Goal: Task Accomplishment & Management: Use online tool/utility

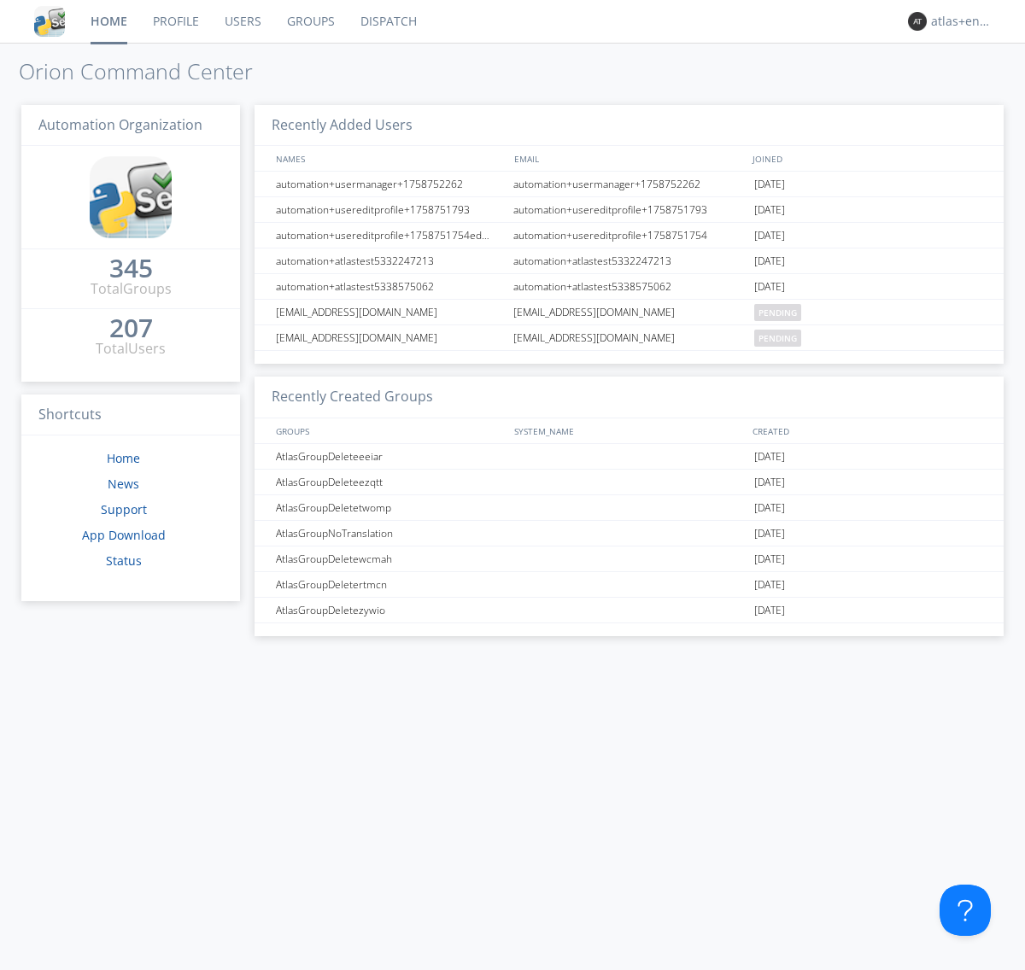
click at [387, 21] on link "Dispatch" at bounding box center [389, 21] width 82 height 43
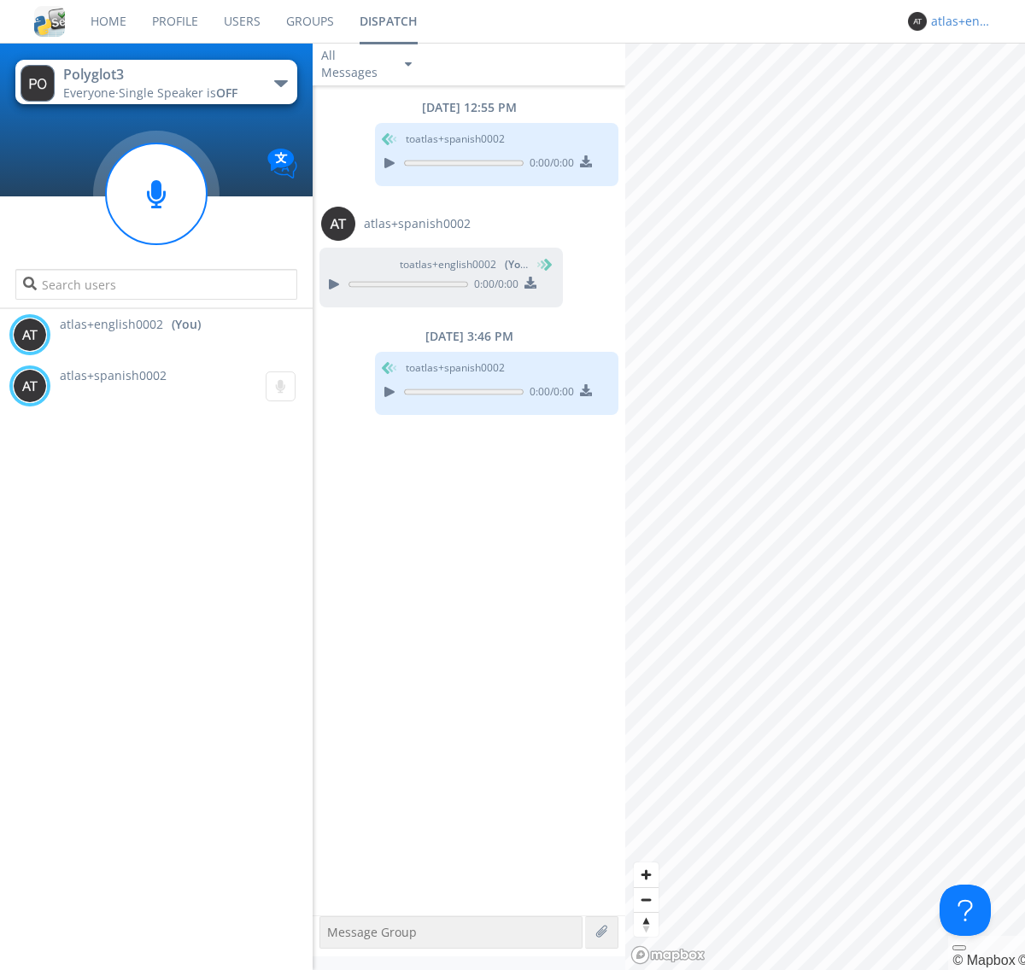
click at [958, 21] on div "atlas+english0002" at bounding box center [963, 21] width 64 height 17
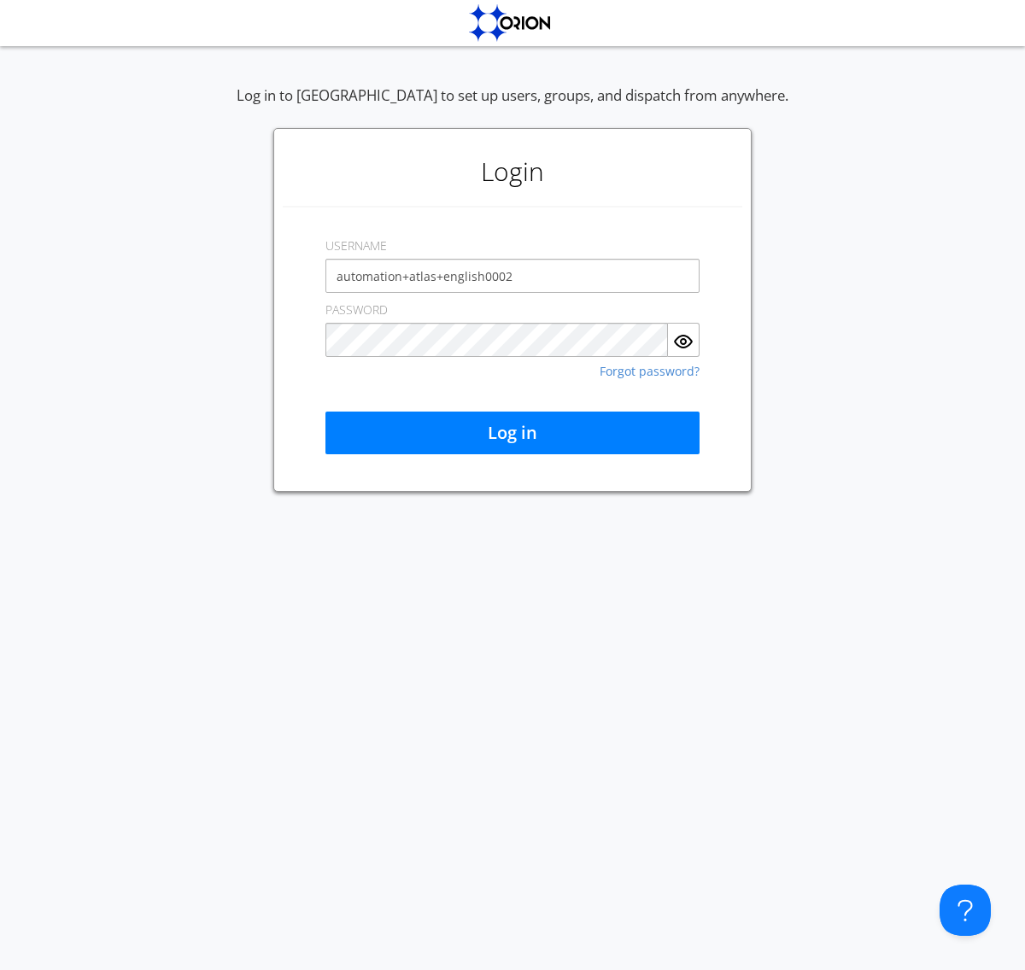
type input "automation+atlas+english0002"
click at [513, 433] on button "Log in" at bounding box center [512, 433] width 374 height 43
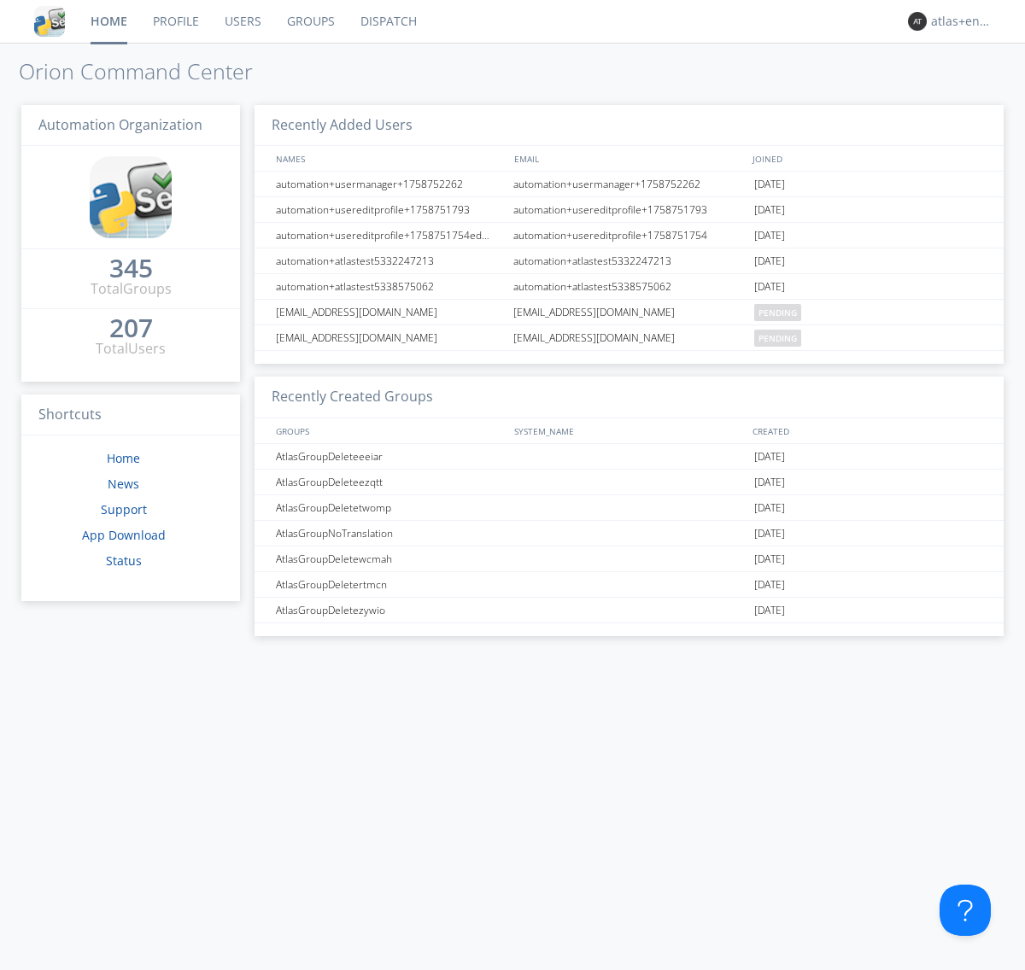
click at [387, 21] on link "Dispatch" at bounding box center [389, 21] width 82 height 43
